Goal: Communication & Community: Answer question/provide support

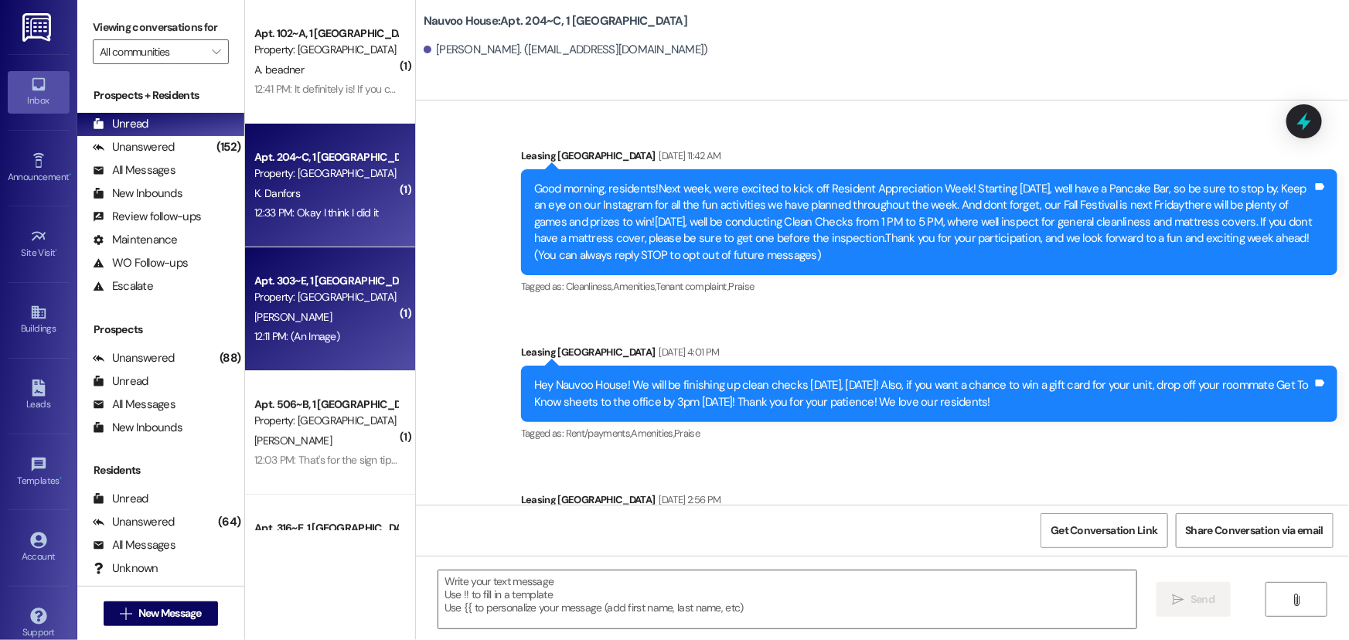
scroll to position [38549, 0]
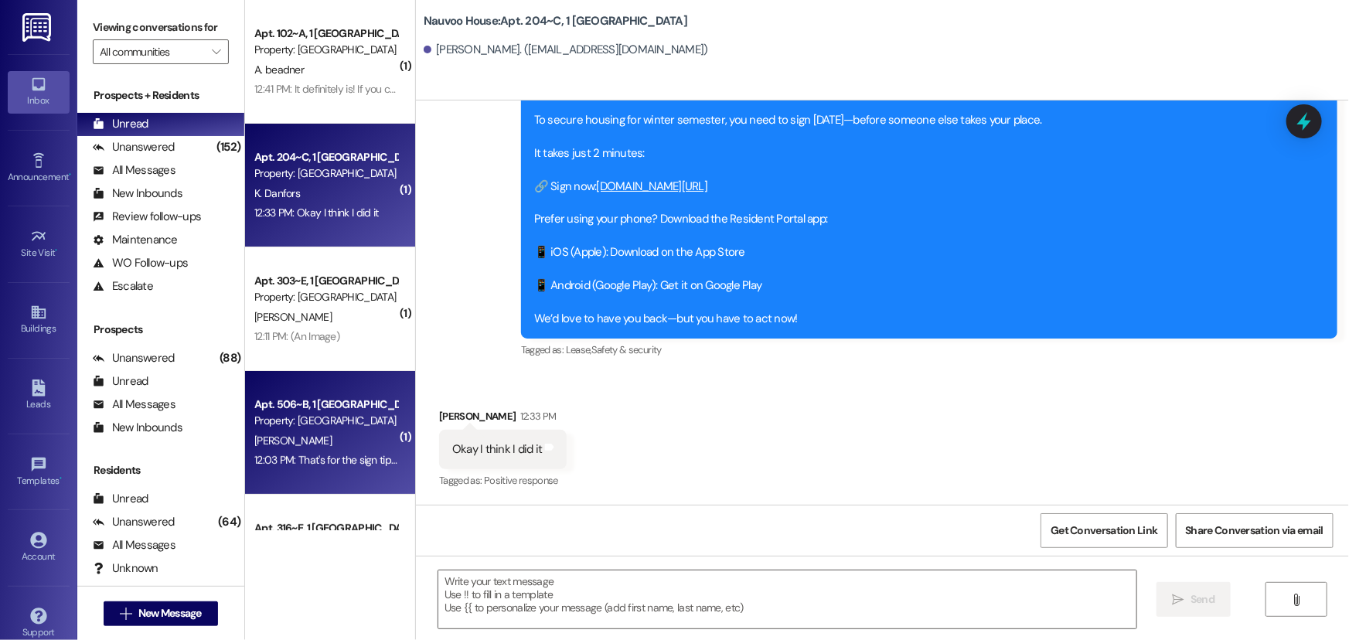
click at [308, 434] on span "[PERSON_NAME]" at bounding box center [292, 441] width 77 height 14
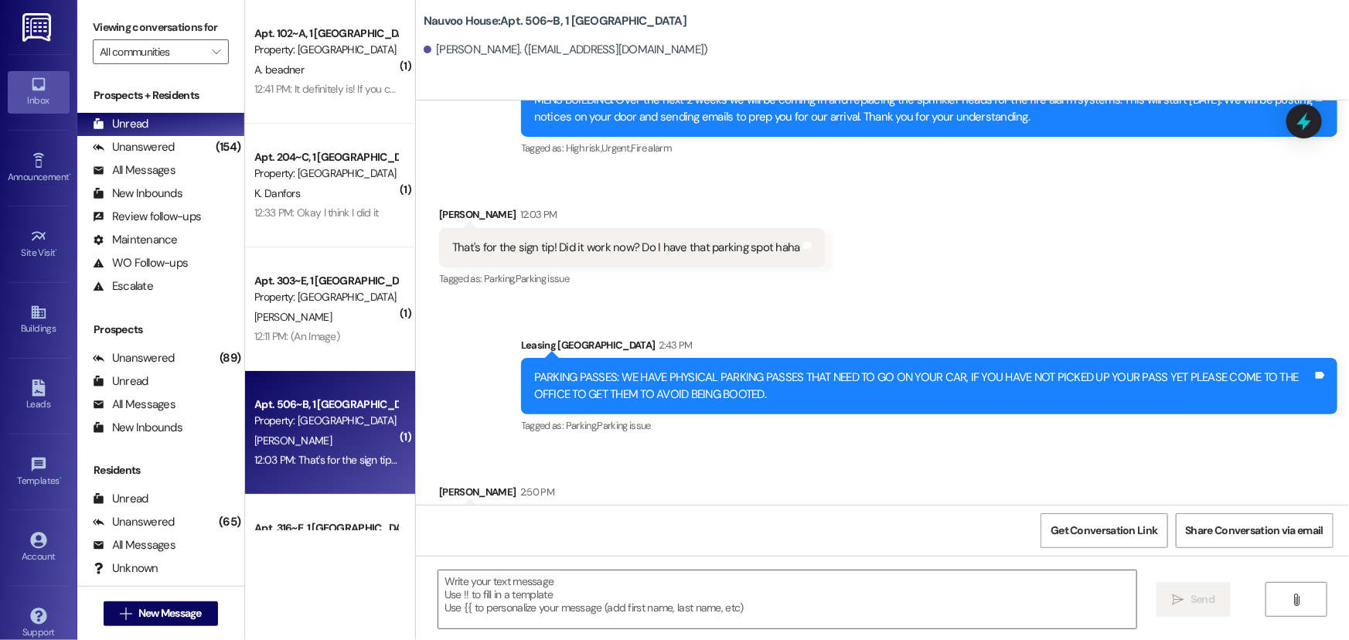
scroll to position [7276, 0]
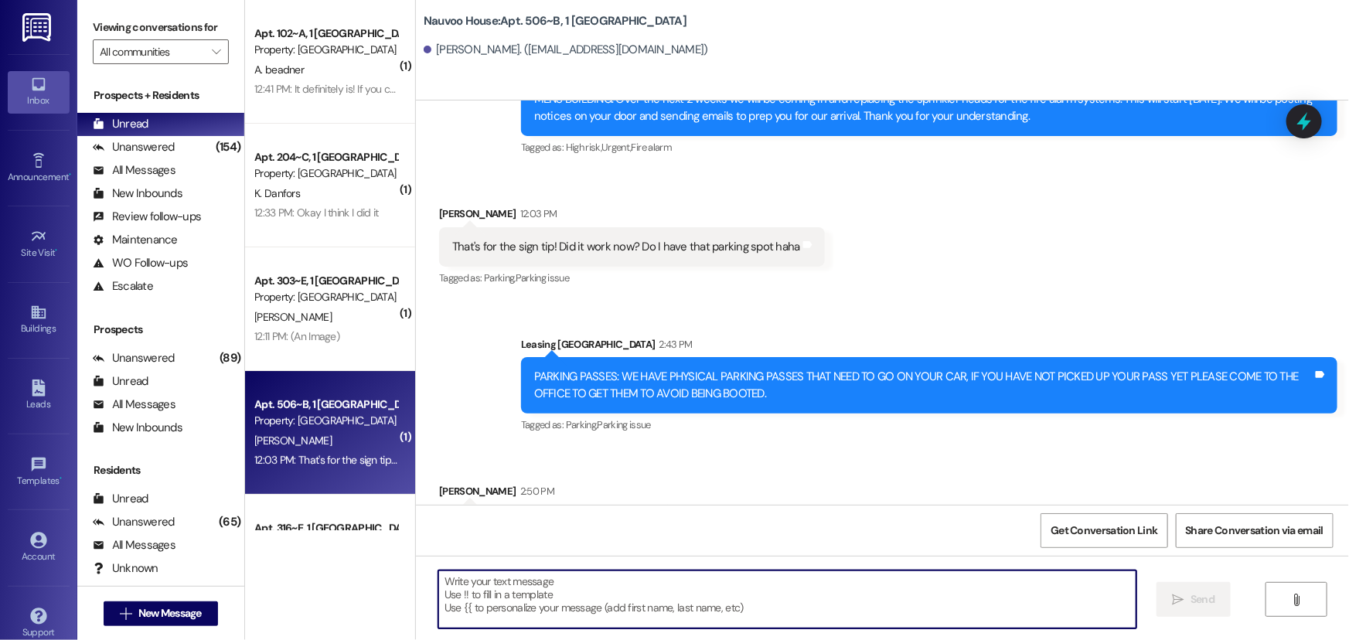
click at [471, 581] on textarea at bounding box center [787, 600] width 698 height 58
type textarea "I"
type textarea "We do not see parking for you for Fall"
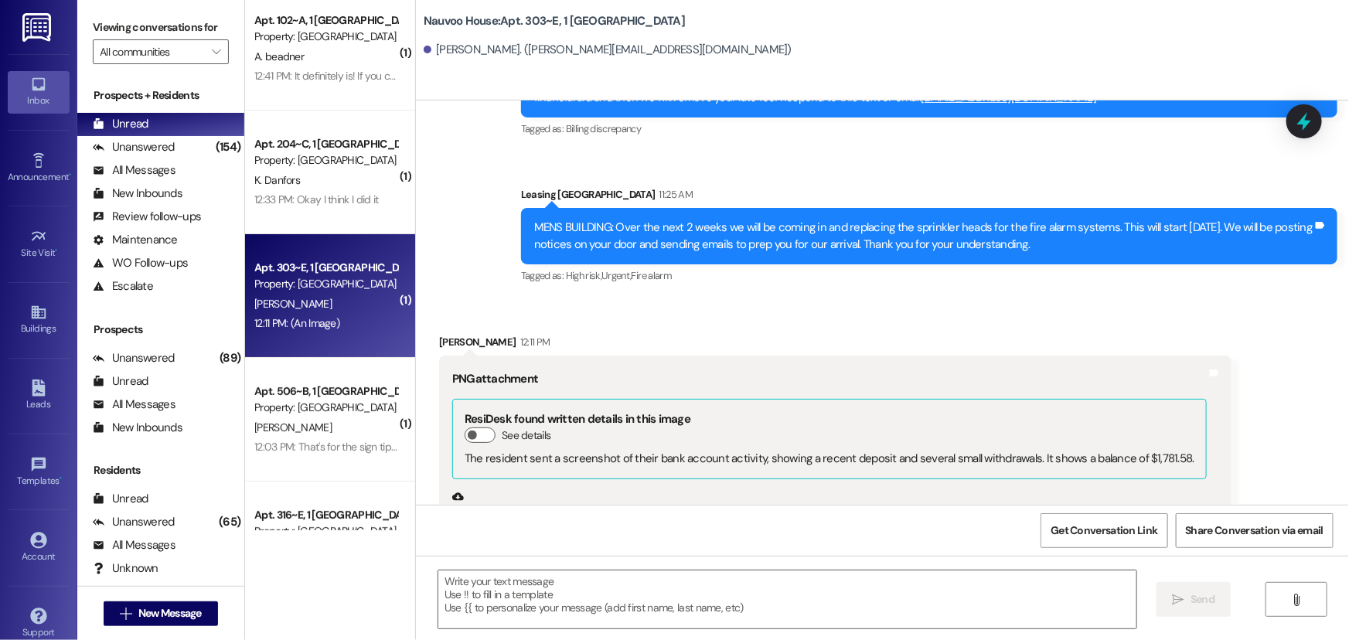
scroll to position [0, 0]
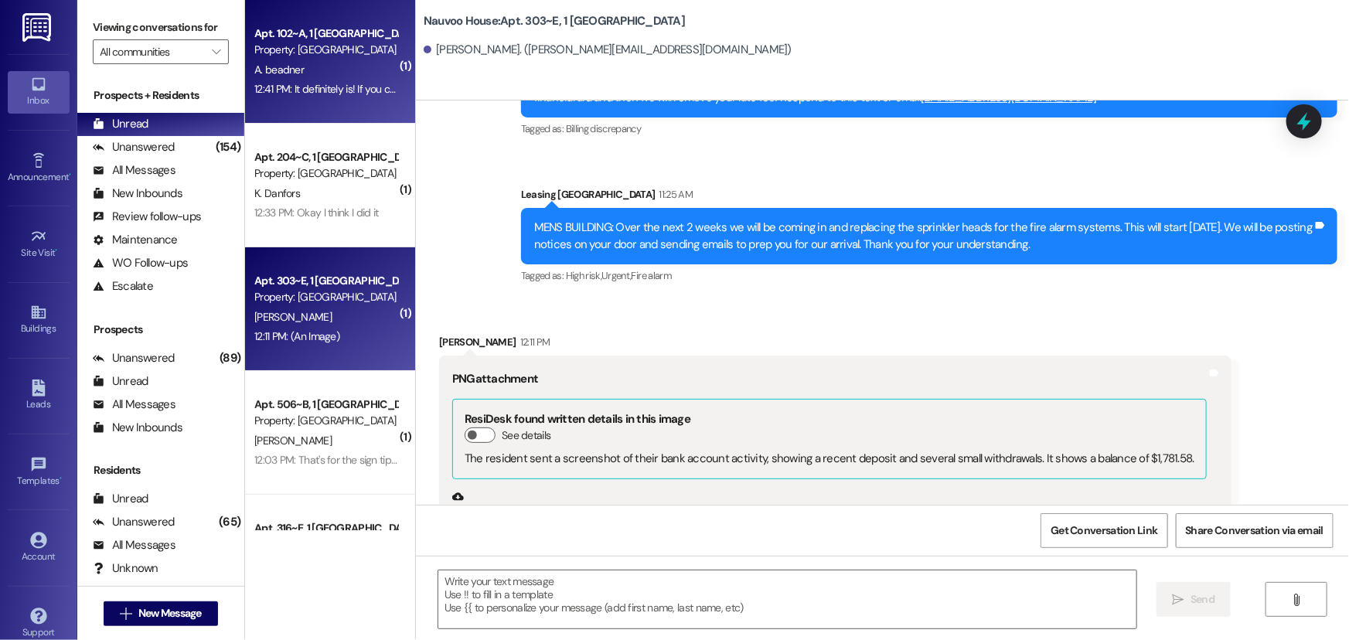
click at [313, 97] on div "12:41 PM: It definitely is! If you click the link there is an option for Spring…" at bounding box center [326, 89] width 146 height 19
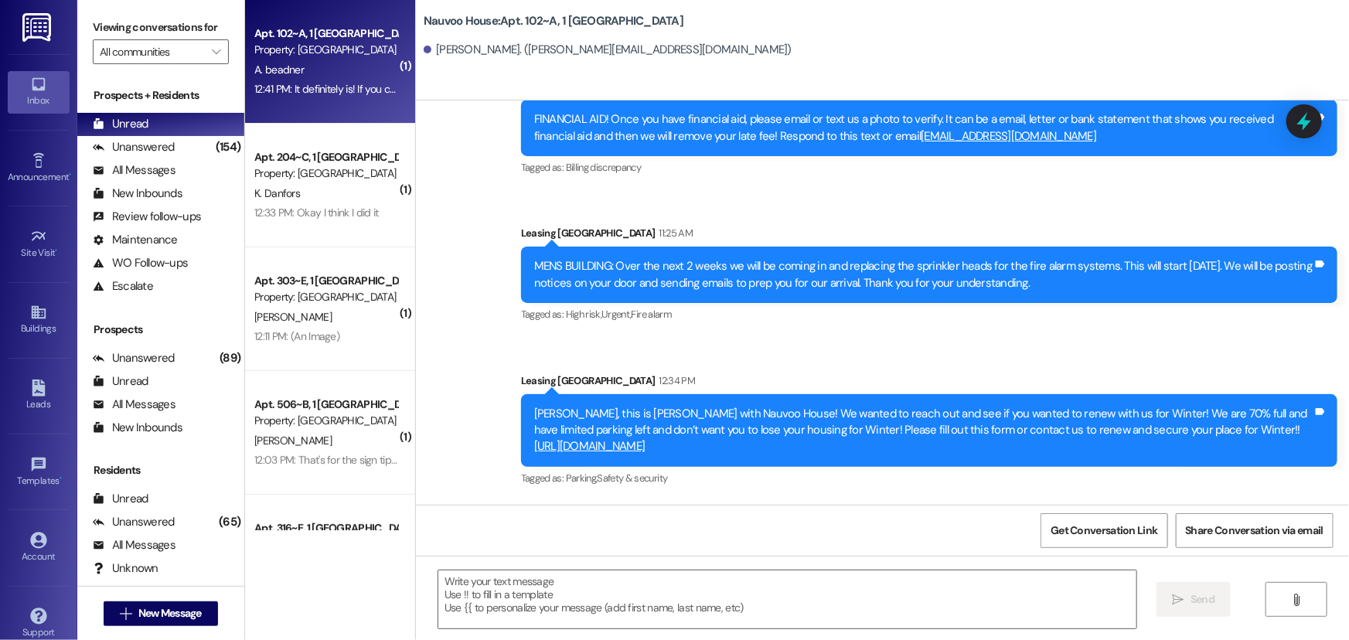
scroll to position [6625, 0]
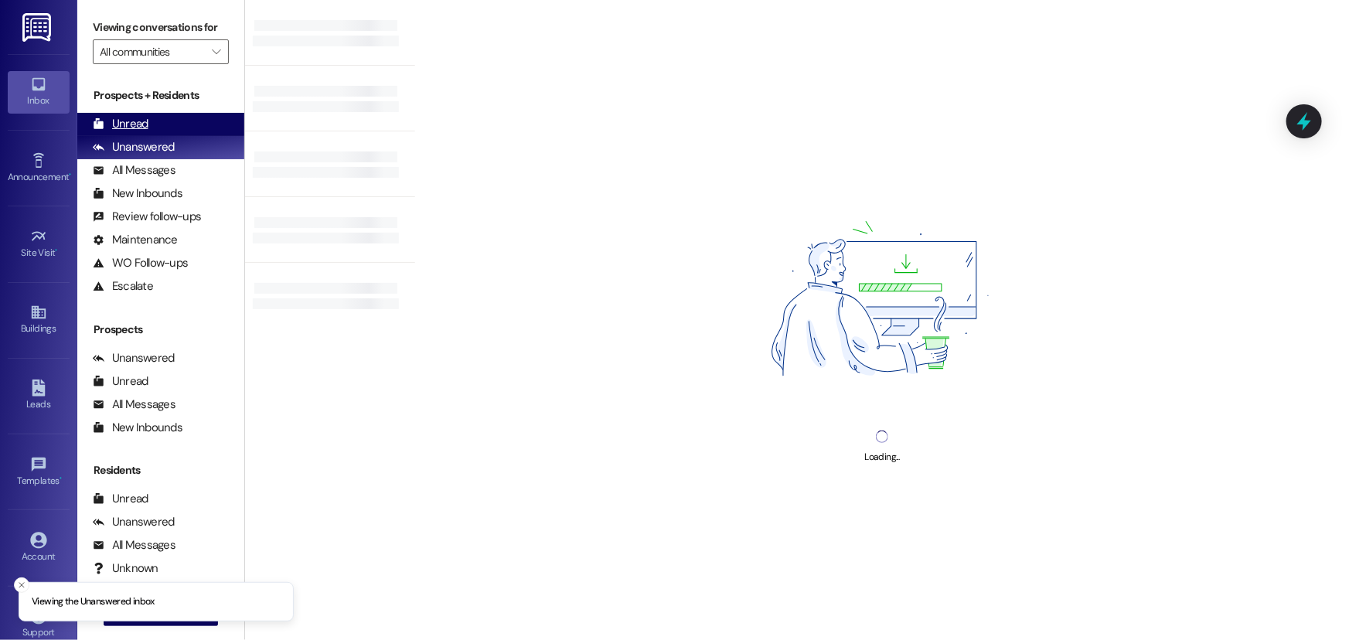
click at [182, 126] on div "Unread (0)" at bounding box center [160, 124] width 167 height 23
